Goal: Information Seeking & Learning: Learn about a topic

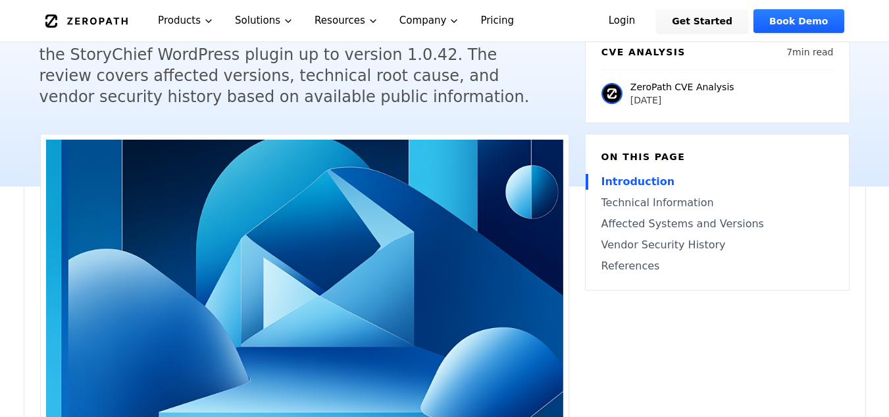
scroll to position [17, 0]
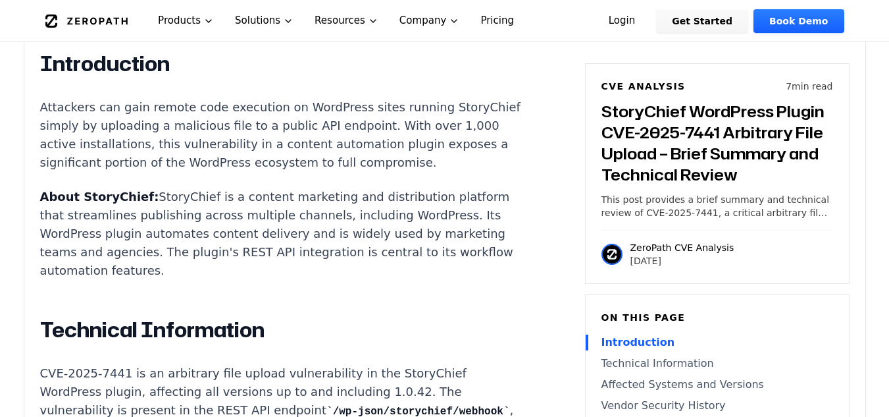
scroll to position [1229, 0]
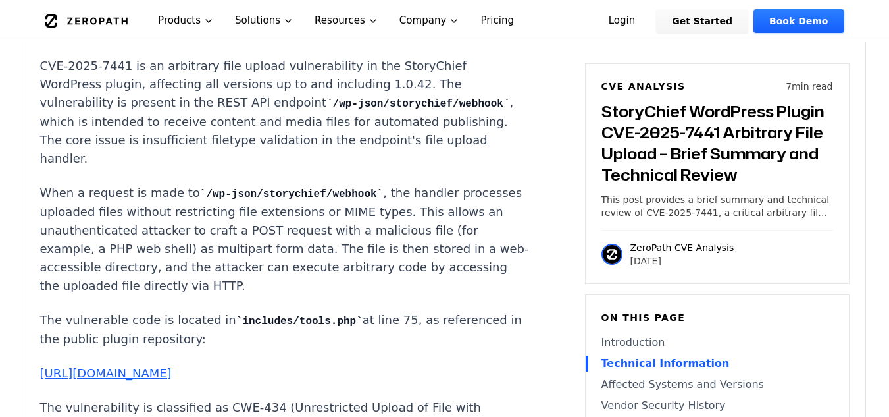
click at [164, 377] on link "[URL][DOMAIN_NAME]" at bounding box center [106, 373] width 132 height 14
